Goal: Information Seeking & Learning: Learn about a topic

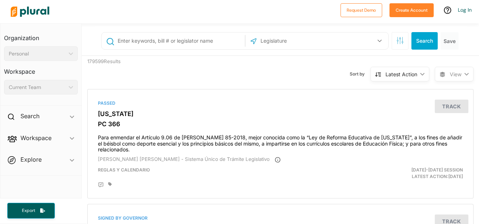
click at [194, 37] on input "text" at bounding box center [180, 41] width 126 height 14
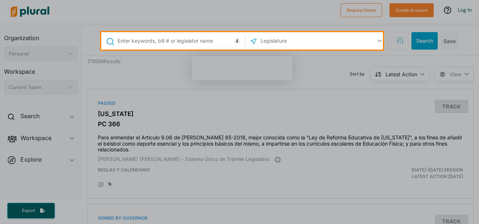
drag, startPoint x: 218, startPoint y: 42, endPoint x: 212, endPoint y: 41, distance: 6.4
click at [210, 40] on input "text" at bounding box center [180, 41] width 126 height 14
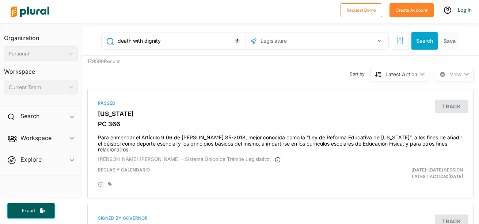
type input "death with dignity"
click at [377, 39] on icon "button" at bounding box center [379, 40] width 4 height 3
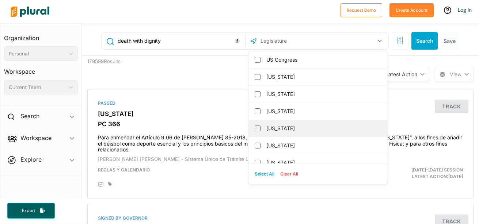
click at [282, 128] on label "[US_STATE]" at bounding box center [323, 128] width 114 height 11
click at [261, 128] on input "[US_STATE]" at bounding box center [258, 129] width 6 height 6
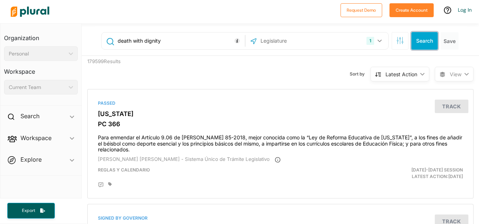
click at [417, 42] on button "Search" at bounding box center [424, 41] width 26 height 18
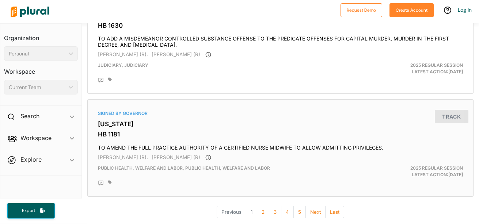
scroll to position [2582, 0]
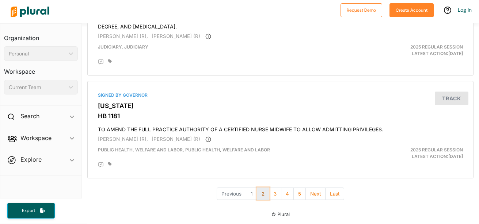
click at [259, 193] on button "2" at bounding box center [263, 194] width 12 height 13
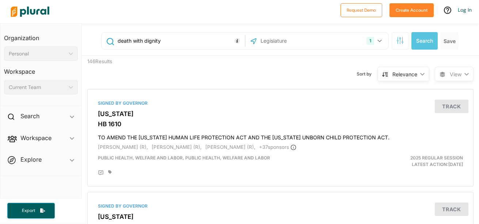
click at [110, 40] on icon at bounding box center [110, 41] width 8 height 7
click at [70, 54] on icon "ic_keyboard_arrow_down" at bounding box center [69, 53] width 7 height 3
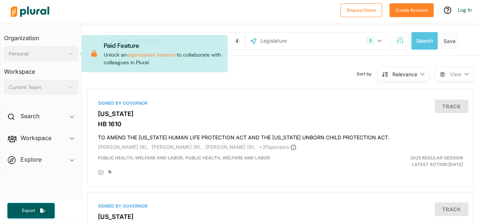
click at [70, 54] on icon "ic_keyboard_arrow_down" at bounding box center [69, 53] width 7 height 3
click at [261, 68] on div "Sort by Relevance ic_keyboard_arrow_down Relevance Latest Action Latest Action …" at bounding box center [319, 70] width 232 height 28
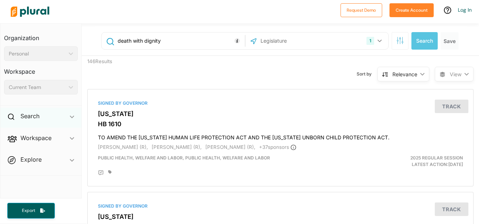
click at [72, 118] on polygon at bounding box center [72, 117] width 4 height 3
click at [72, 118] on polygon at bounding box center [72, 118] width 4 height 3
